Goal: Transaction & Acquisition: Purchase product/service

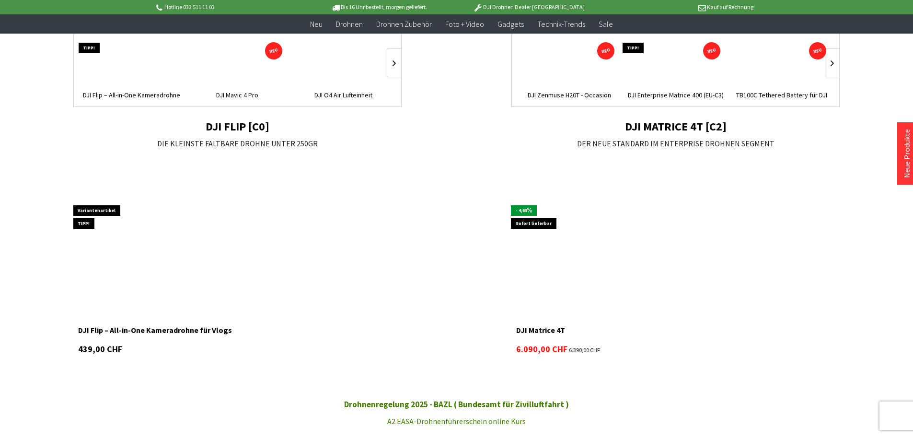
scroll to position [719, 0]
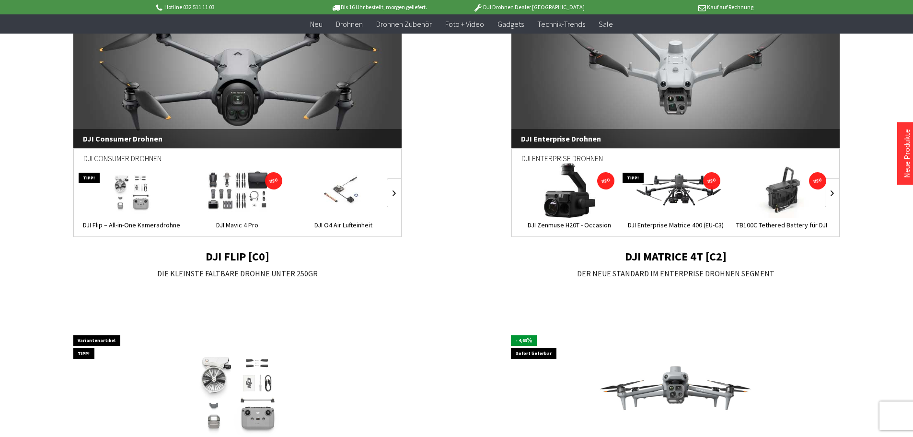
click at [684, 94] on link "DJI Enterprise Drohnen" at bounding box center [675, 59] width 329 height 177
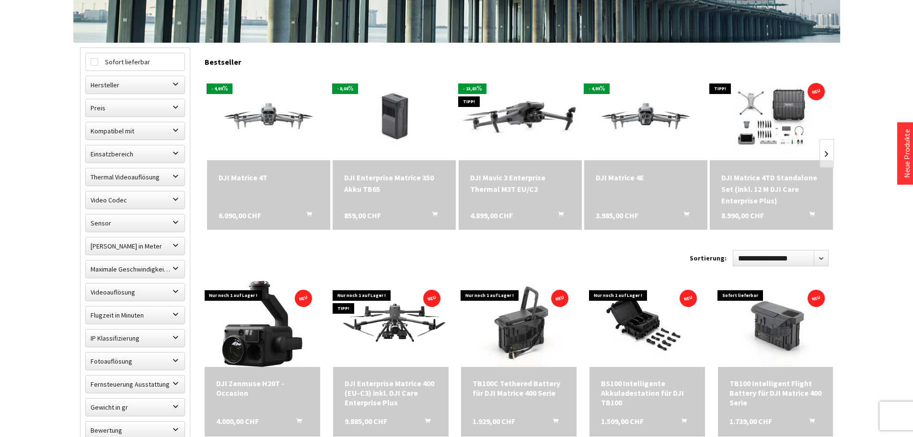
scroll to position [288, 0]
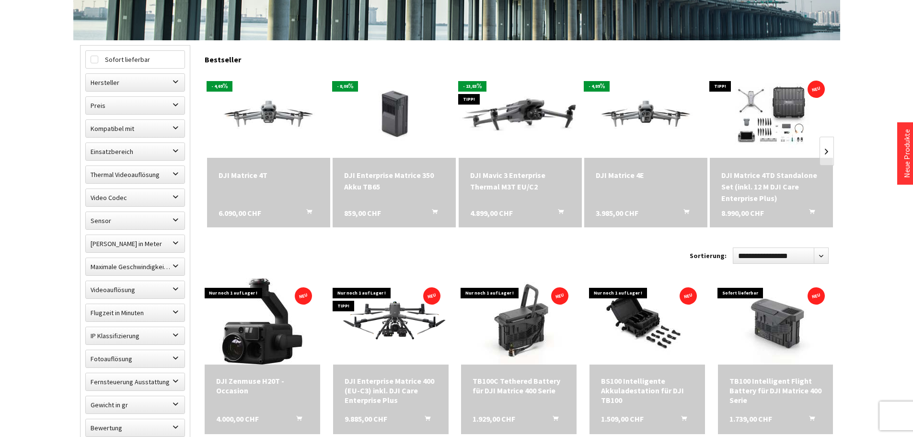
click at [630, 178] on div "DJI Matrice 4E" at bounding box center [646, 175] width 100 height 12
